Goal: Information Seeking & Learning: Check status

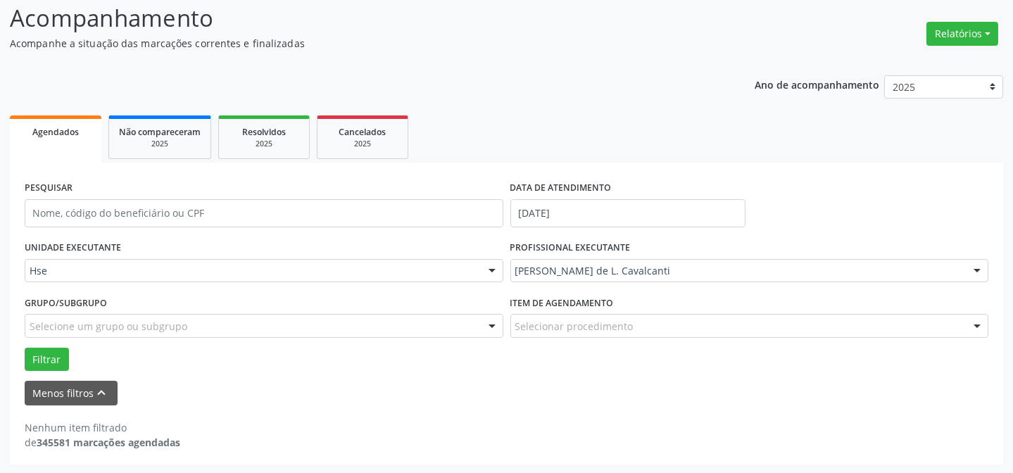
scroll to position [95, 0]
click at [978, 30] on button "Relatórios" at bounding box center [963, 34] width 72 height 24
click at [961, 35] on button "Relatórios" at bounding box center [963, 34] width 72 height 24
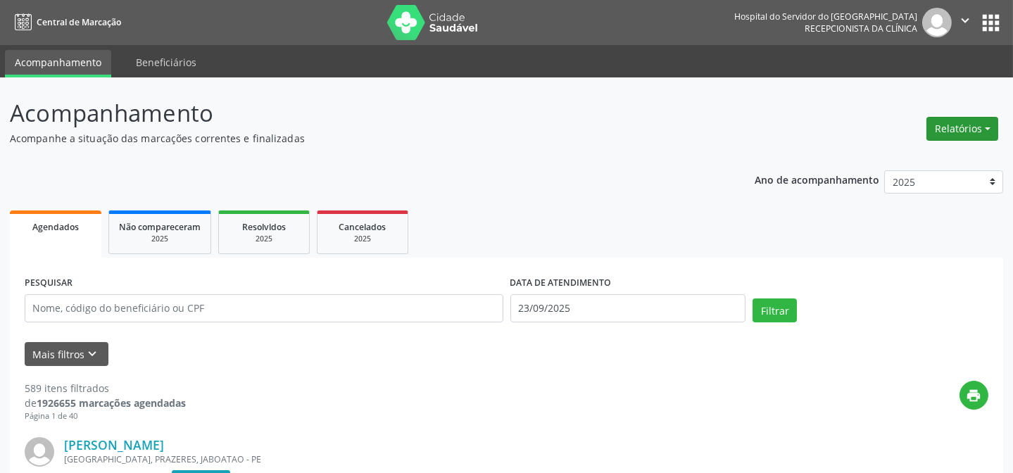
click at [955, 130] on button "Relatórios" at bounding box center [963, 129] width 72 height 24
click at [929, 164] on link "Agendamentos" at bounding box center [922, 159] width 151 height 20
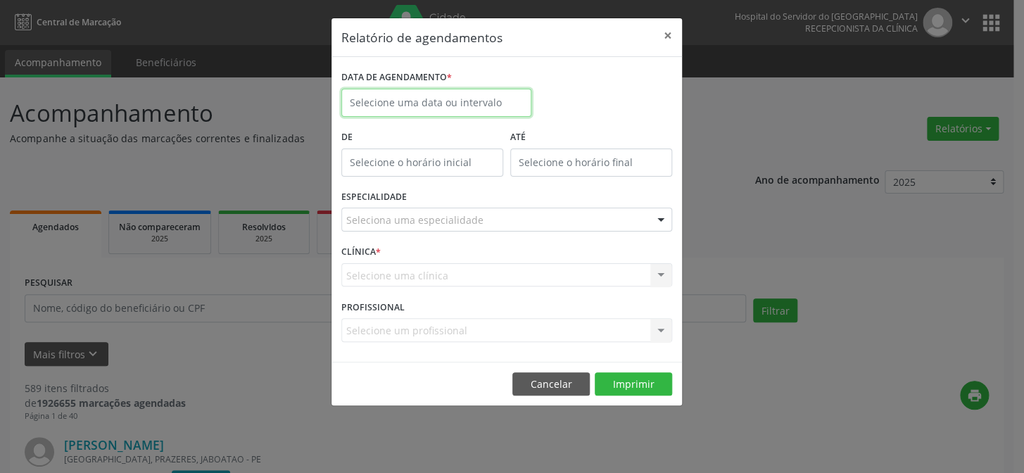
click at [473, 93] on input "text" at bounding box center [436, 103] width 190 height 28
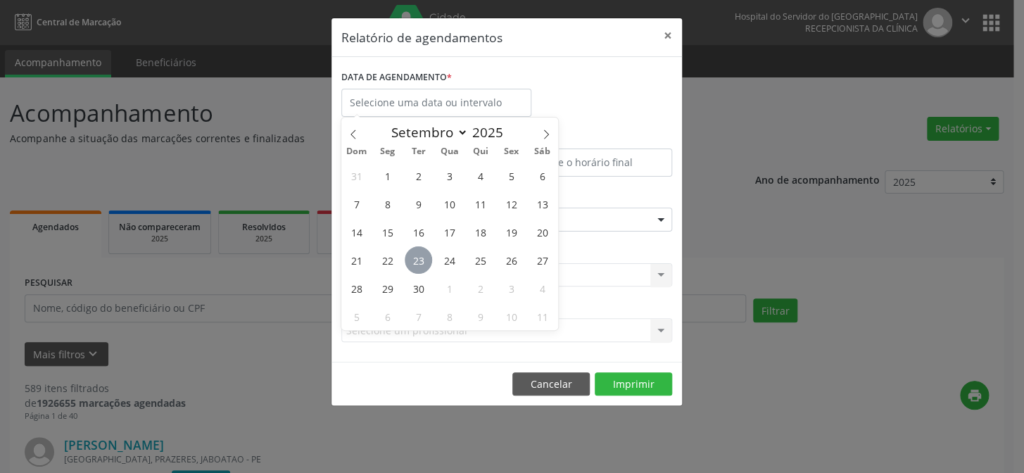
click at [421, 266] on span "23" at bounding box center [418, 259] width 27 height 27
type input "23/09/2025"
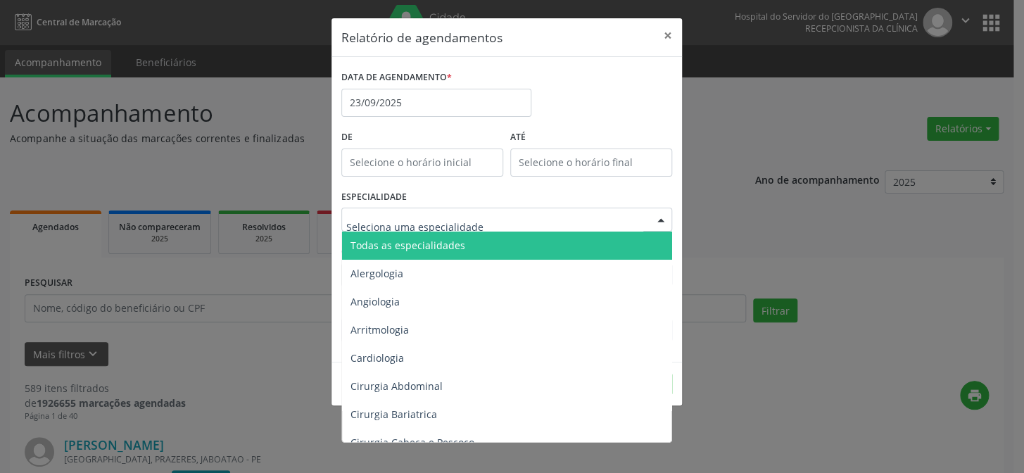
click at [422, 254] on span "Todas as especialidades" at bounding box center [508, 246] width 332 height 28
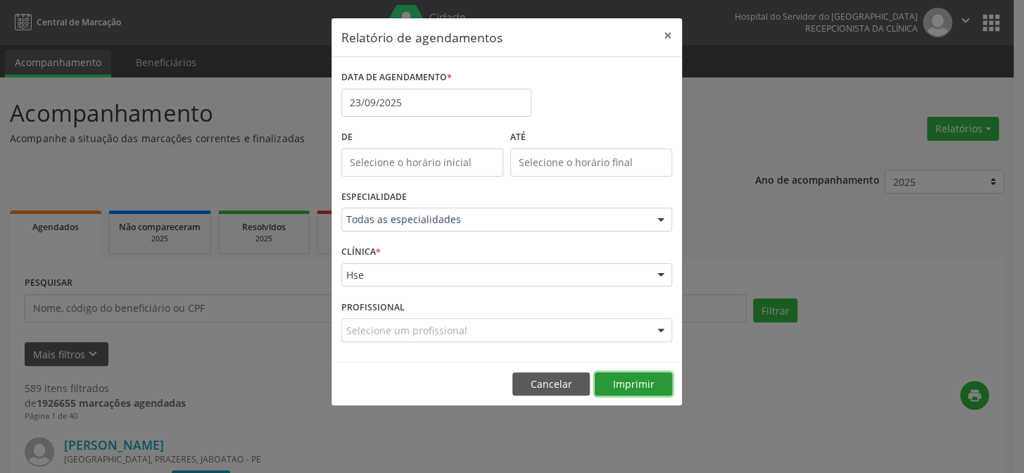
click at [647, 372] on button "Imprimir" at bounding box center [633, 384] width 77 height 24
drag, startPoint x: 550, startPoint y: 385, endPoint x: 383, endPoint y: 376, distance: 167.1
click at [549, 384] on button "Cancelar" at bounding box center [551, 384] width 77 height 24
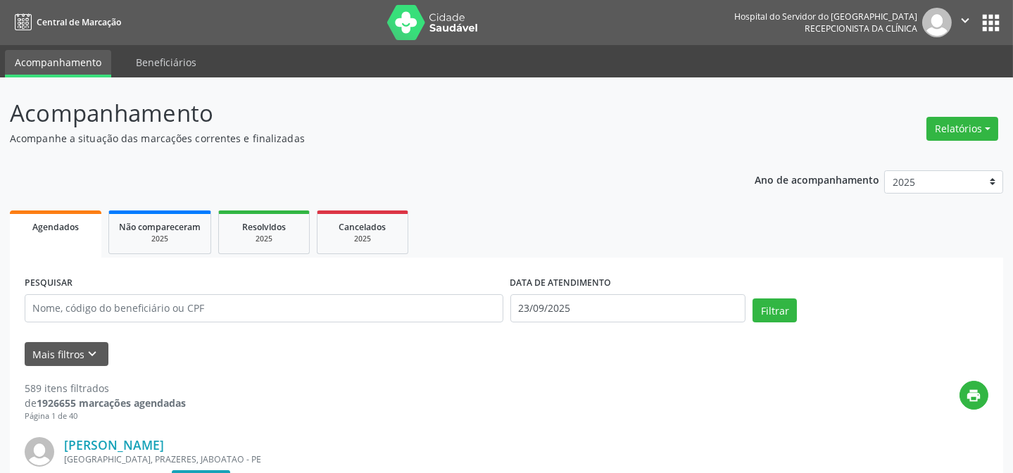
click at [96, 323] on div "PESQUISAR" at bounding box center [264, 302] width 486 height 60
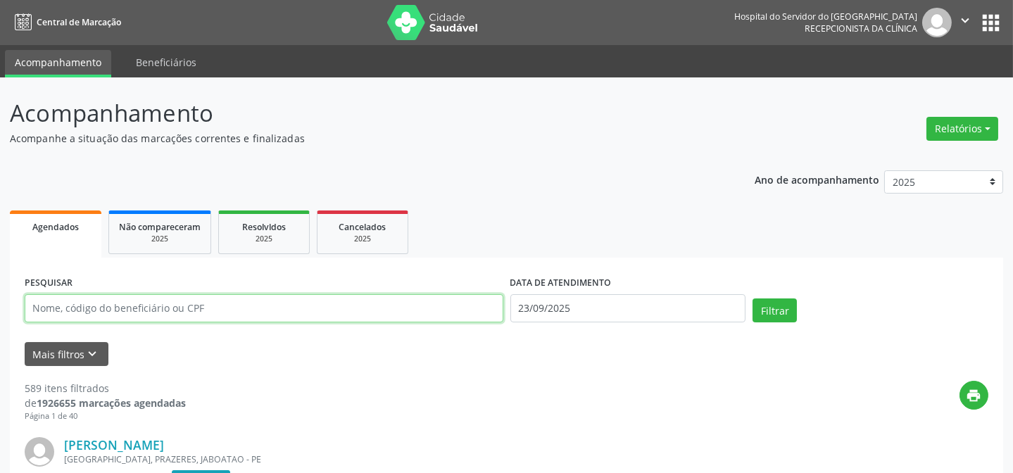
click at [103, 309] on input "text" at bounding box center [264, 308] width 479 height 28
type input "10560297491"
click at [753, 299] on button "Filtrar" at bounding box center [775, 311] width 44 height 24
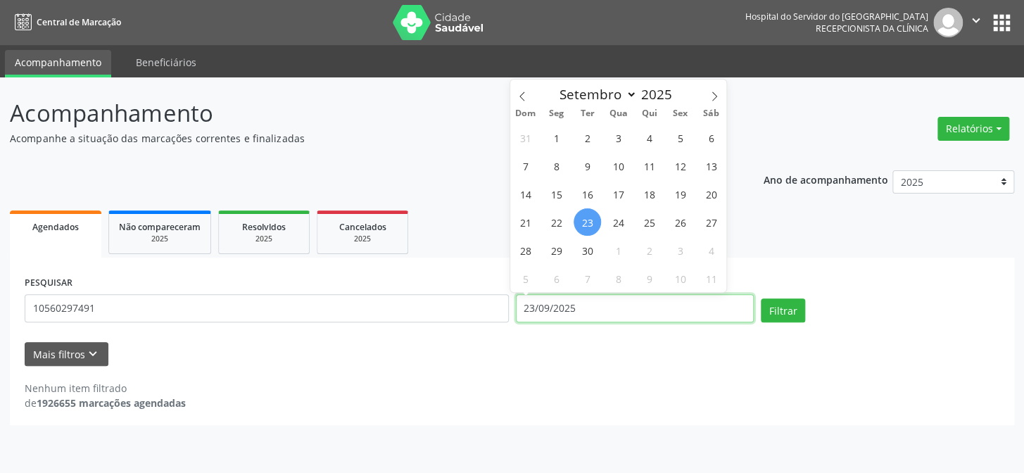
drag, startPoint x: 617, startPoint y: 299, endPoint x: 382, endPoint y: 297, distance: 235.2
click at [382, 297] on div "PESQUISAR 10560297491 DATA DE ATENDIMENTO [DATE] Filtrar" at bounding box center [512, 302] width 982 height 60
click at [761, 299] on button "Filtrar" at bounding box center [783, 311] width 44 height 24
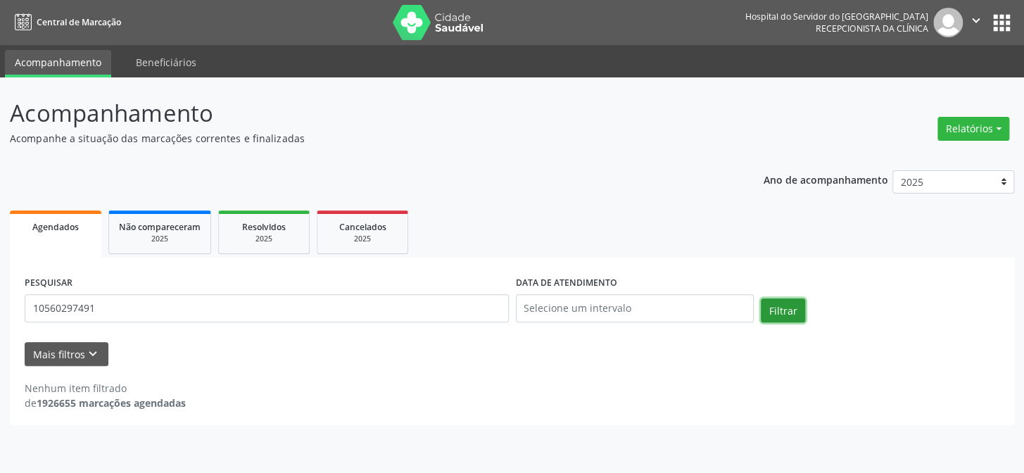
click at [795, 309] on button "Filtrar" at bounding box center [783, 311] width 44 height 24
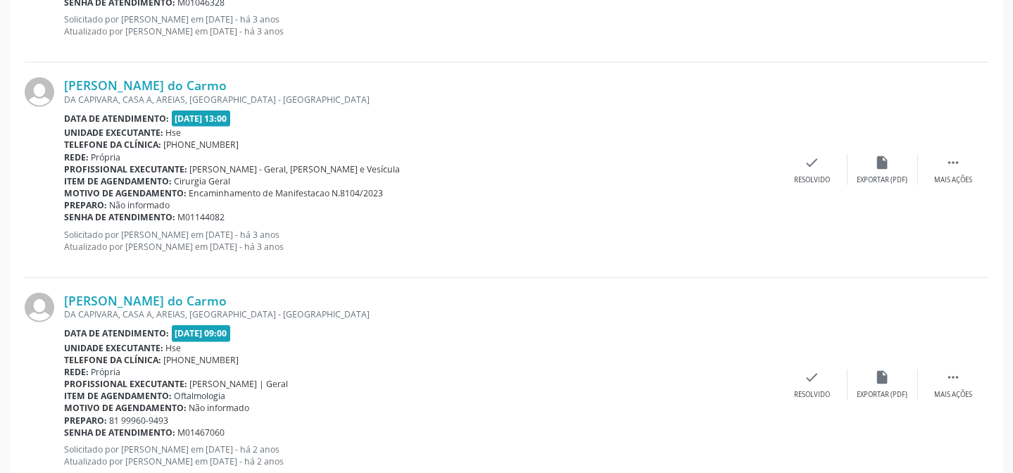
scroll to position [3235, 0]
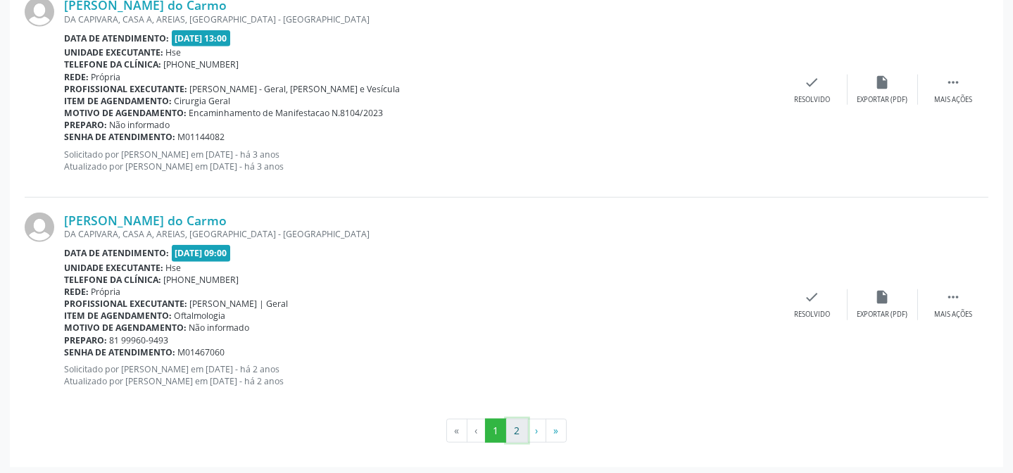
click at [525, 424] on button "2" at bounding box center [517, 431] width 22 height 24
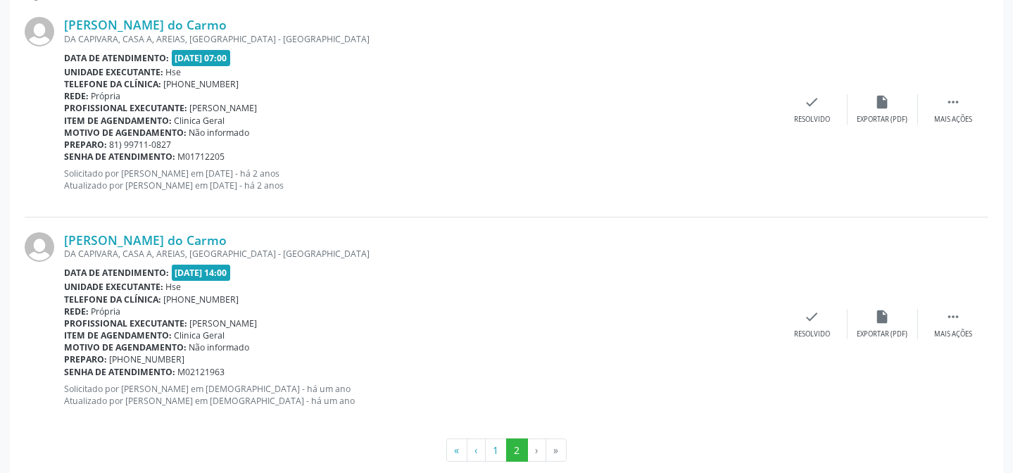
scroll to position [443, 0]
